Goal: Task Accomplishment & Management: Manage account settings

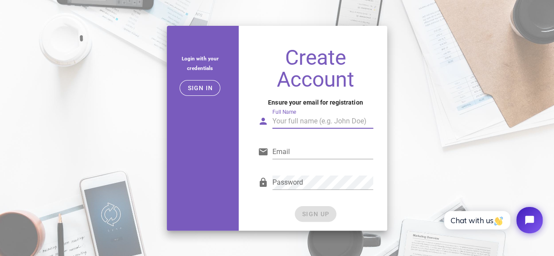
click at [301, 128] on div "Full Name" at bounding box center [323, 121] width 101 height 14
type input "Muhammad Faizal Zhafran Farros"
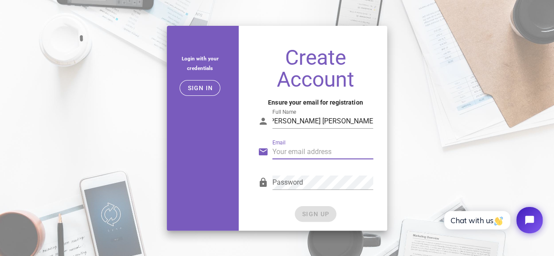
scroll to position [0, 0]
click at [292, 156] on input "Email" at bounding box center [323, 152] width 101 height 14
type input "farosg3@gmail.com"
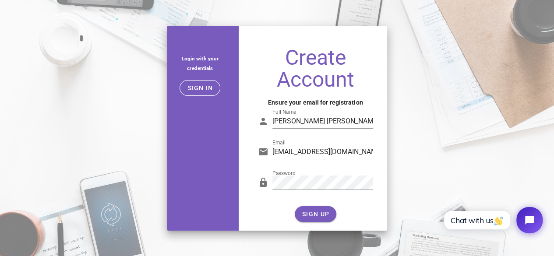
click at [309, 214] on div "SIGN UP" at bounding box center [315, 214] width 115 height 16
click at [309, 214] on span "SIGN UP" at bounding box center [316, 214] width 28 height 7
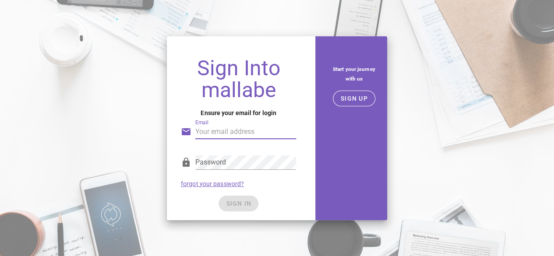
click at [254, 133] on input "Email" at bounding box center [245, 132] width 101 height 14
type input "farosg3@gmail.com"
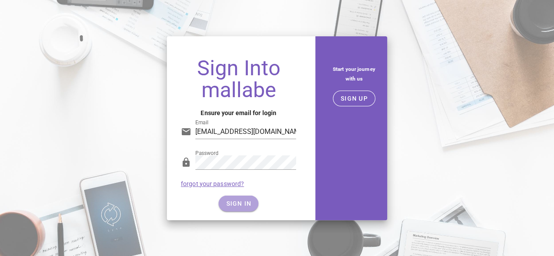
click at [232, 199] on button "SIGN IN" at bounding box center [239, 204] width 40 height 16
click at [242, 203] on span "SIGN IN" at bounding box center [239, 203] width 26 height 7
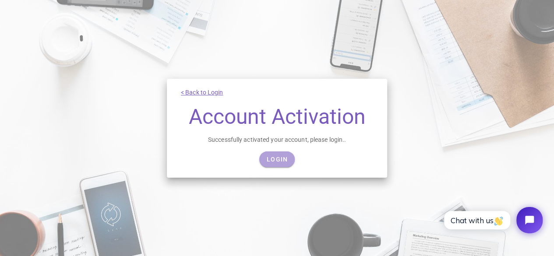
click at [282, 159] on span "Login" at bounding box center [277, 159] width 21 height 7
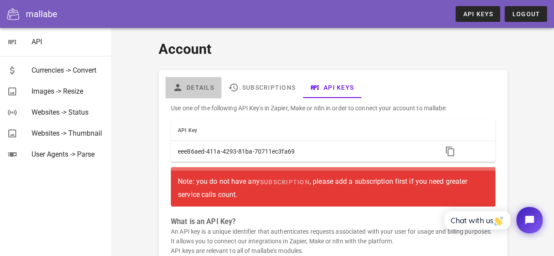
click at [191, 84] on link "Details" at bounding box center [194, 87] width 56 height 21
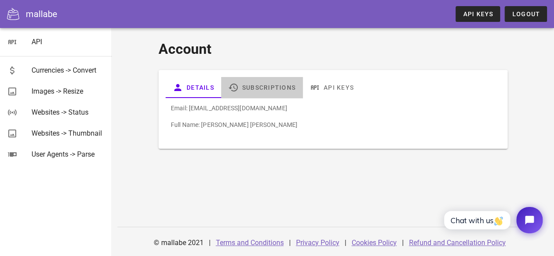
click at [274, 89] on link "Subscriptions" at bounding box center [262, 87] width 82 height 21
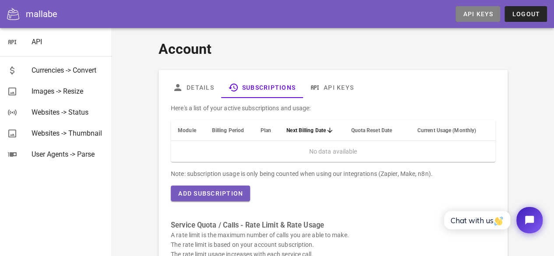
click at [476, 15] on span "API Keys" at bounding box center [478, 14] width 31 height 7
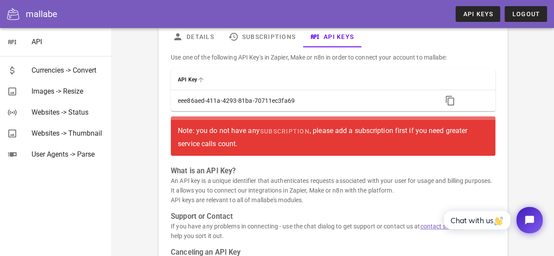
scroll to position [28, 0]
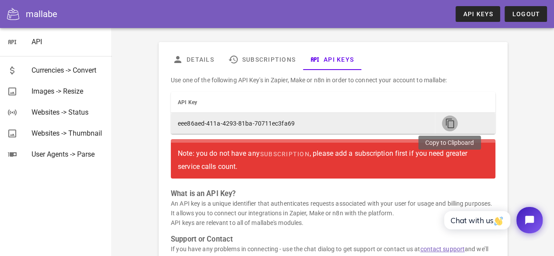
click at [449, 122] on icon "button" at bounding box center [450, 123] width 11 height 11
